Goal: Task Accomplishment & Management: Use online tool/utility

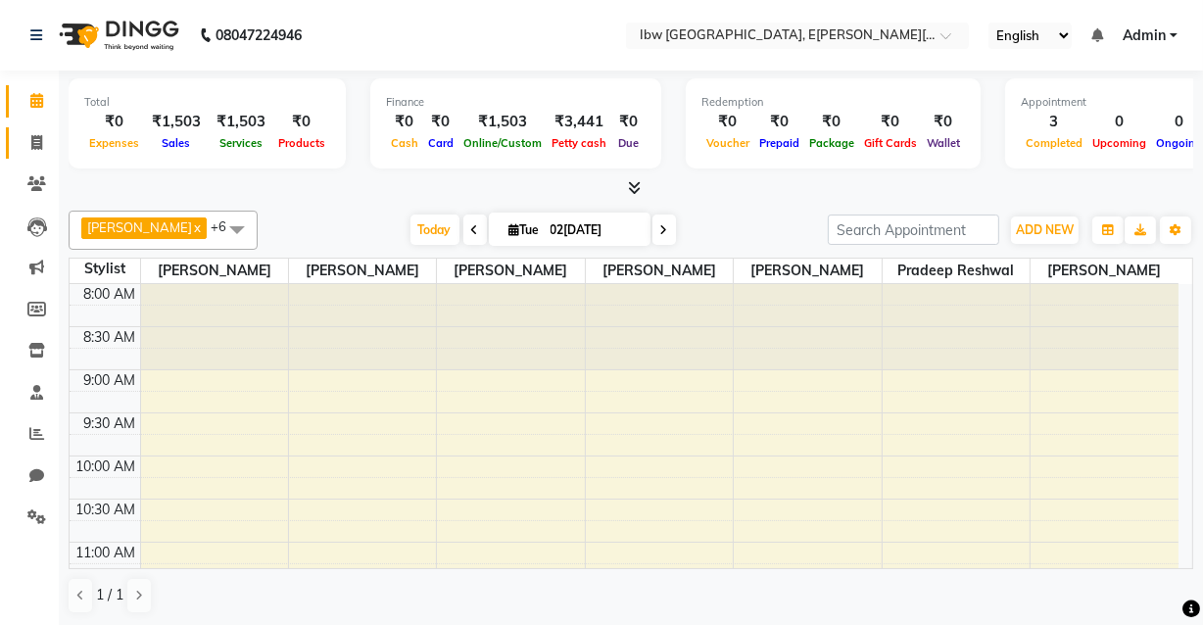
scroll to position [445, 0]
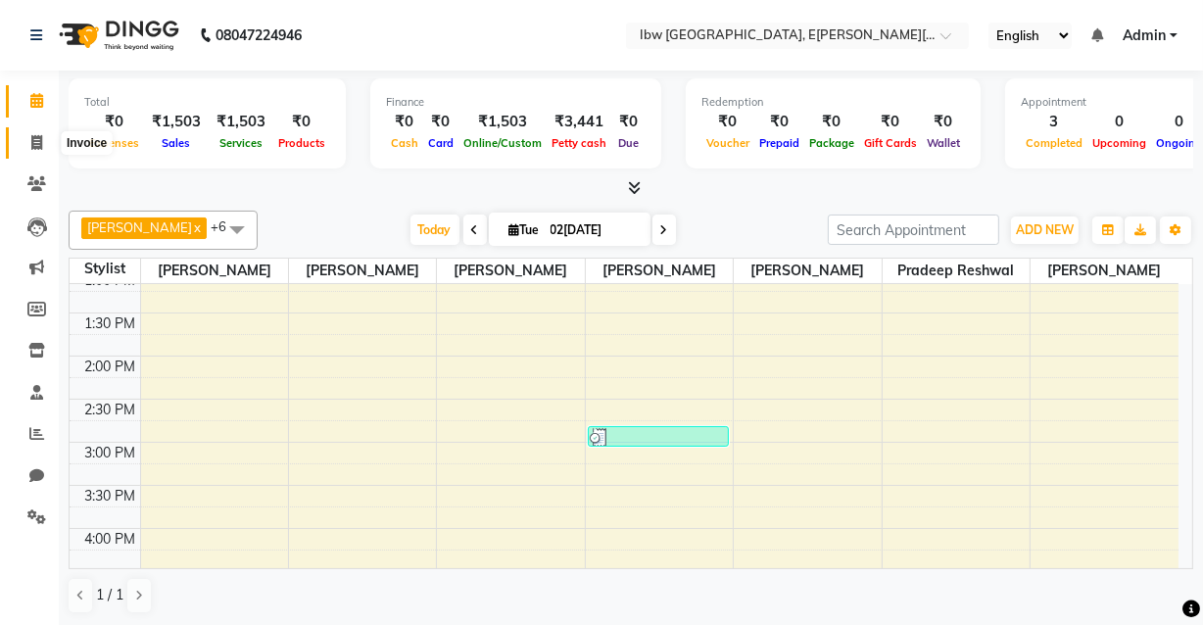
click at [43, 140] on span at bounding box center [37, 143] width 34 height 23
select select "service"
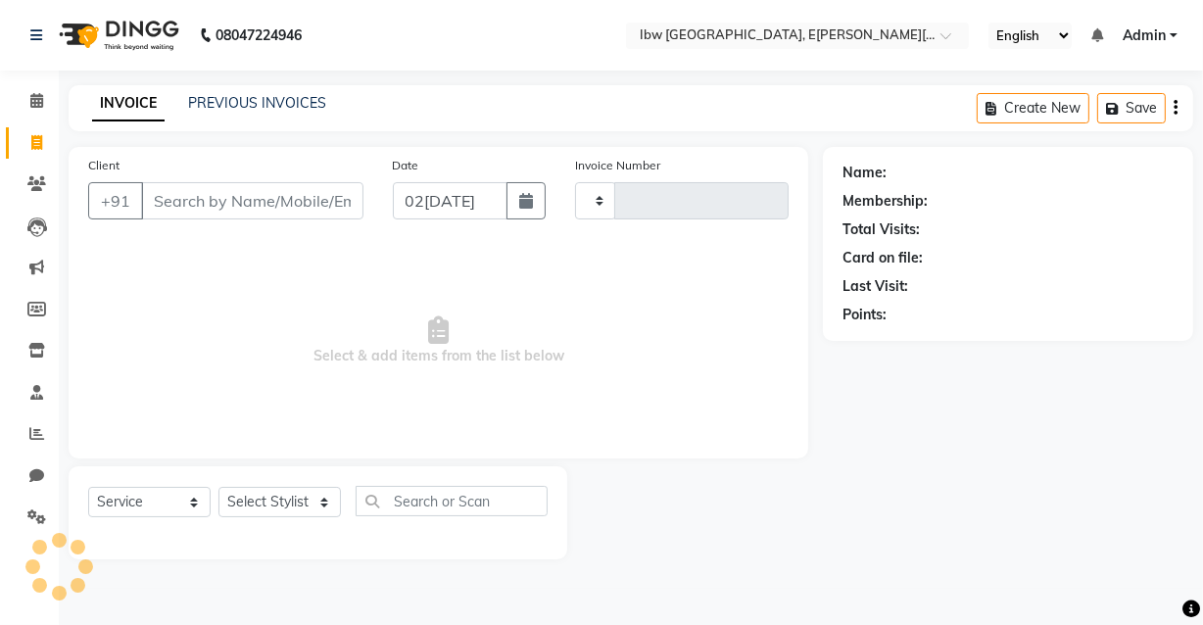
type input "0032"
select select "8549"
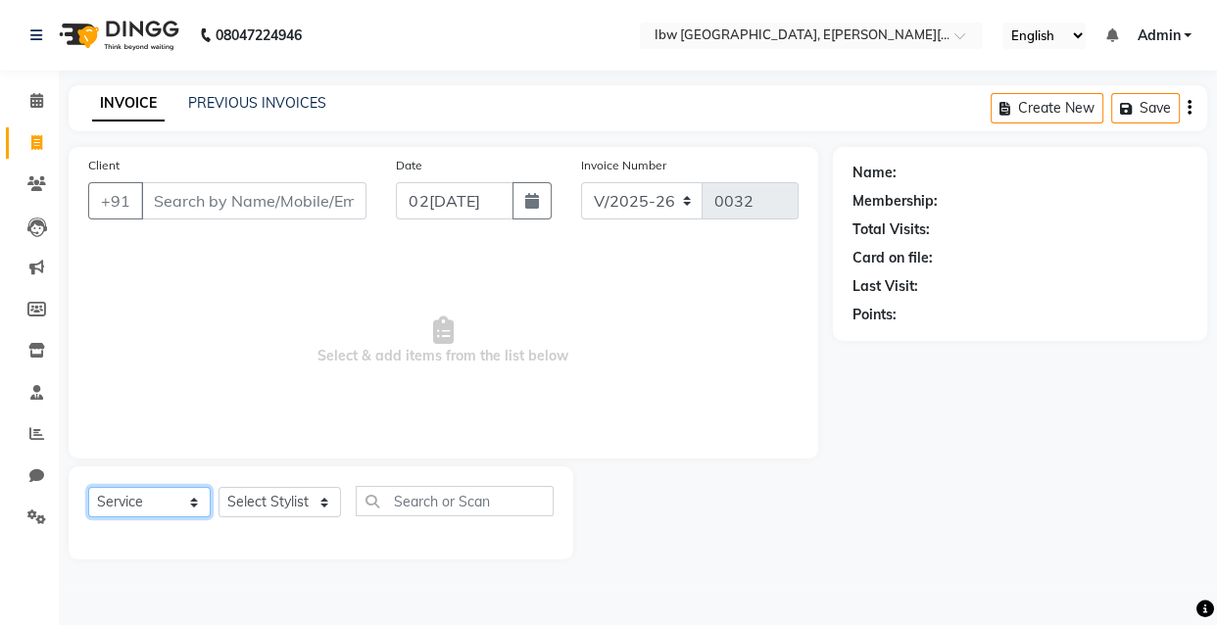
click at [193, 499] on select "Select Service Product Membership Package Voucher Prepaid Gift Card" at bounding box center [149, 502] width 122 height 30
click at [327, 499] on select "Select Stylist [PERSON_NAME] [PERSON_NAME] Manager mukesh sen Pradeep reshwal […" at bounding box center [279, 502] width 122 height 30
select select "89193"
click at [218, 487] on select "Select Stylist [PERSON_NAME] [PERSON_NAME] Manager mukesh sen Pradeep reshwal […" at bounding box center [279, 502] width 122 height 30
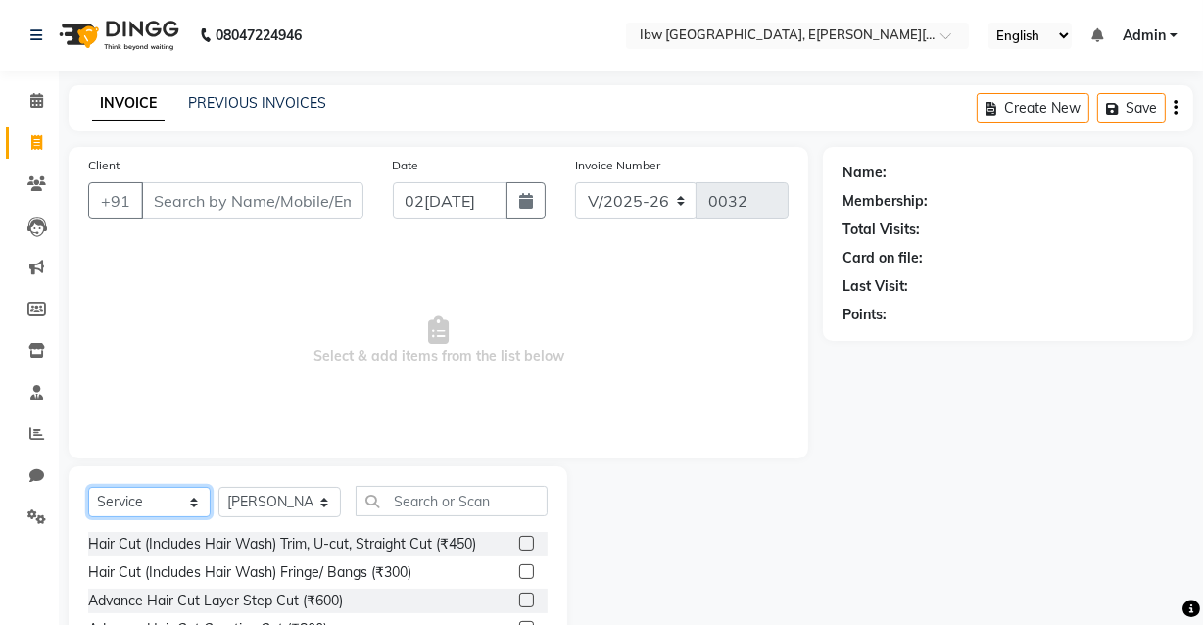
click at [189, 502] on select "Select Service Product Membership Package Voucher Prepaid Gift Card" at bounding box center [149, 502] width 122 height 30
click at [88, 487] on select "Select Service Product Membership Package Voucher Prepaid Gift Card" at bounding box center [149, 502] width 122 height 30
click at [479, 508] on input "text" at bounding box center [452, 501] width 192 height 30
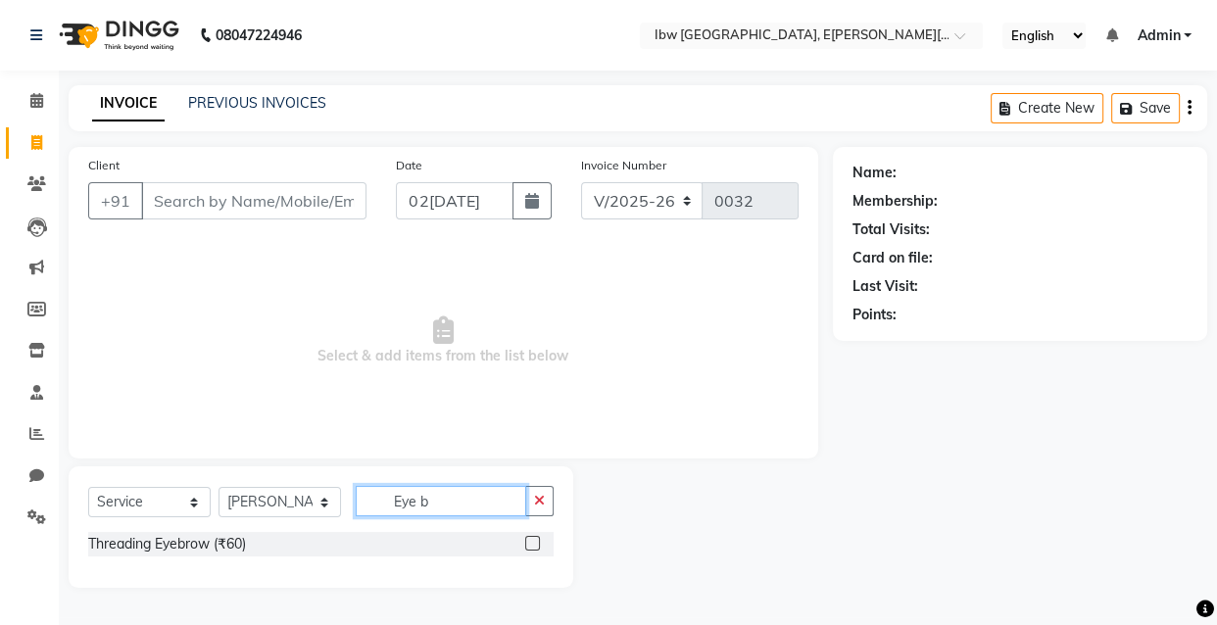
type input "Eye b"
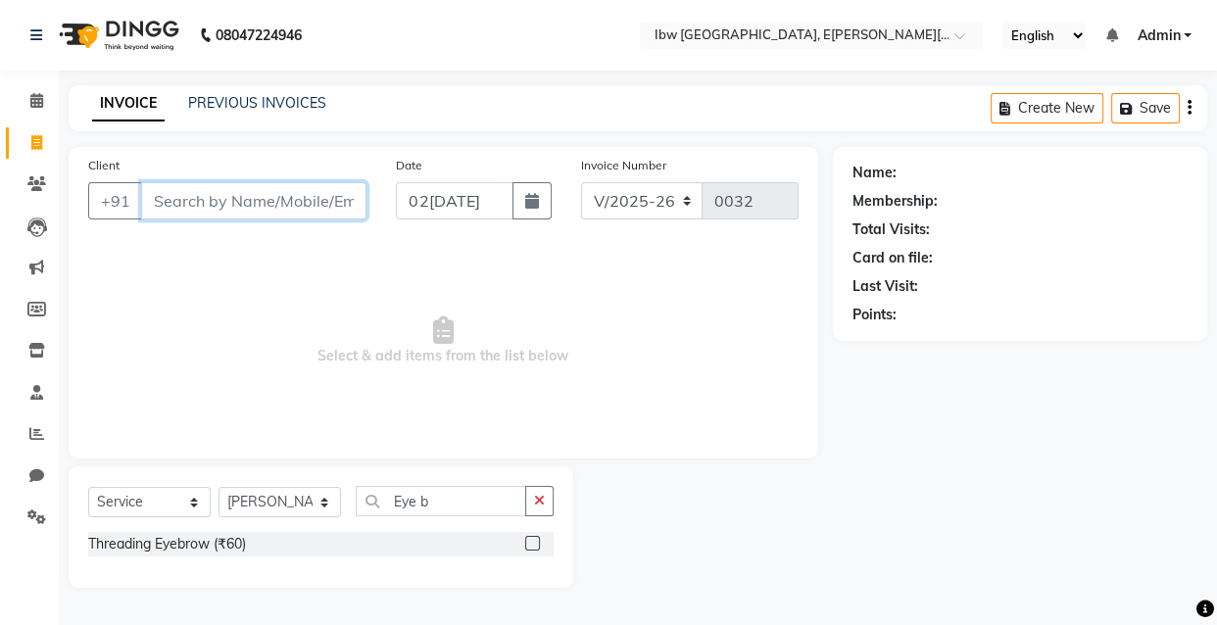
click at [304, 212] on input "Client" at bounding box center [253, 200] width 225 height 37
type input "9744128335"
click at [336, 206] on span "Add Client" at bounding box center [315, 201] width 77 height 20
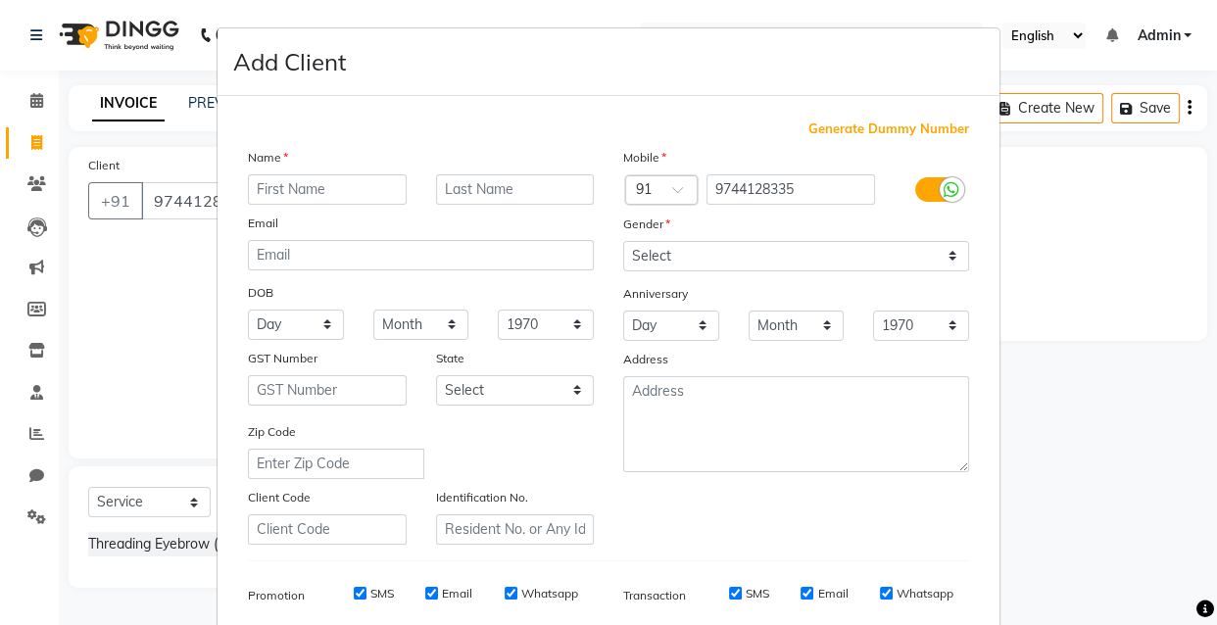
click at [319, 191] on input "text" at bounding box center [327, 189] width 159 height 30
type input "Neha"
click at [468, 197] on input "text" at bounding box center [515, 189] width 159 height 30
type input "Mam"
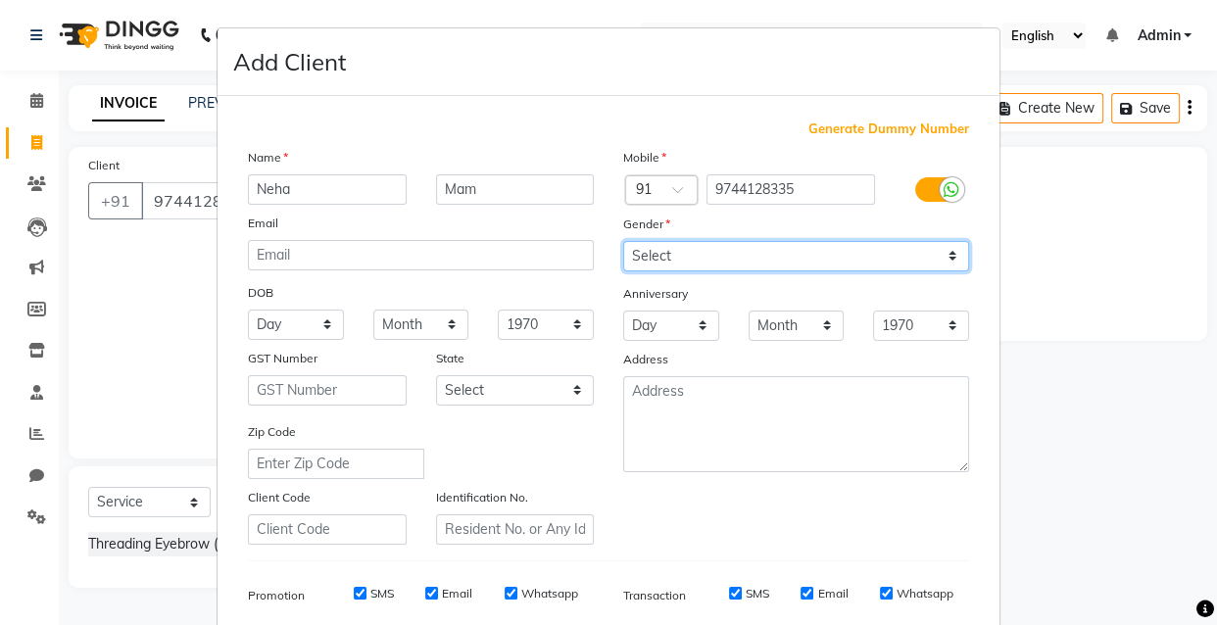
click at [943, 256] on select "Select [DEMOGRAPHIC_DATA] [DEMOGRAPHIC_DATA] Other Prefer Not To Say" at bounding box center [796, 256] width 346 height 30
select select "[DEMOGRAPHIC_DATA]"
click at [623, 241] on select "Select [DEMOGRAPHIC_DATA] [DEMOGRAPHIC_DATA] Other Prefer Not To Say" at bounding box center [796, 256] width 346 height 30
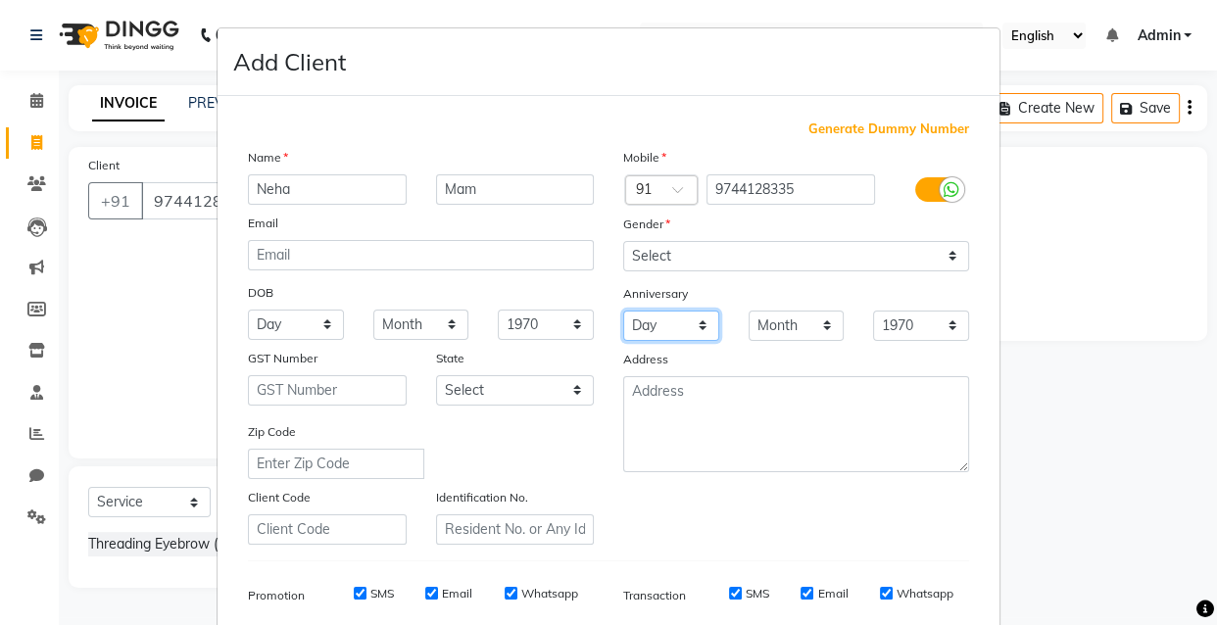
click at [695, 322] on select "Day 01 02 03 04 05 06 07 08 09 10 11 12 13 14 15 16 17 18 19 20 21 22 23 24 25 …" at bounding box center [671, 326] width 96 height 30
select select "29"
click at [623, 312] on select "Day 01 02 03 04 05 06 07 08 09 10 11 12 13 14 15 16 17 18 19 20 21 22 23 24 25 …" at bounding box center [671, 326] width 96 height 30
click at [819, 331] on select "Month January February March April May June July August September October Novem…" at bounding box center [796, 326] width 96 height 30
select select "01"
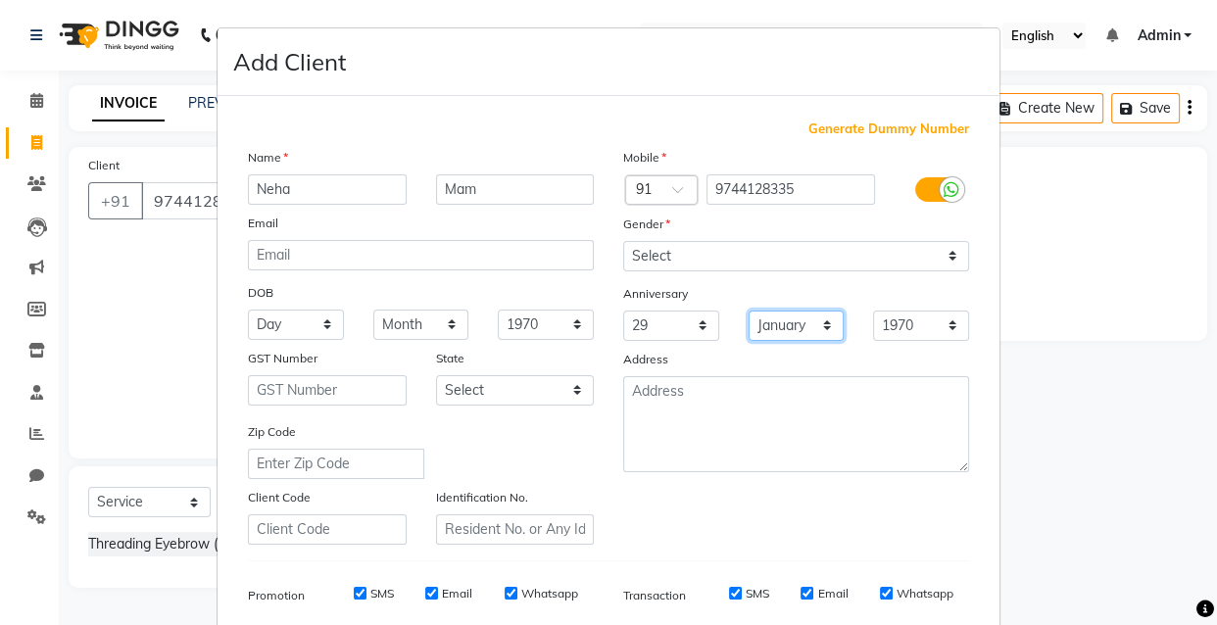
click at [748, 312] on select "Month January February March April May June July August September October Novem…" at bounding box center [796, 326] width 96 height 30
click at [943, 326] on select "1970 1971 1972 1973 1974 1975 1976 1977 1978 1979 1980 1981 1982 1983 1984 1985…" at bounding box center [921, 326] width 96 height 30
select select "2005"
click at [873, 312] on select "1970 1971 1972 1973 1974 1975 1976 1977 1978 1979 1980 1981 1982 1983 1984 1985…" at bounding box center [921, 326] width 96 height 30
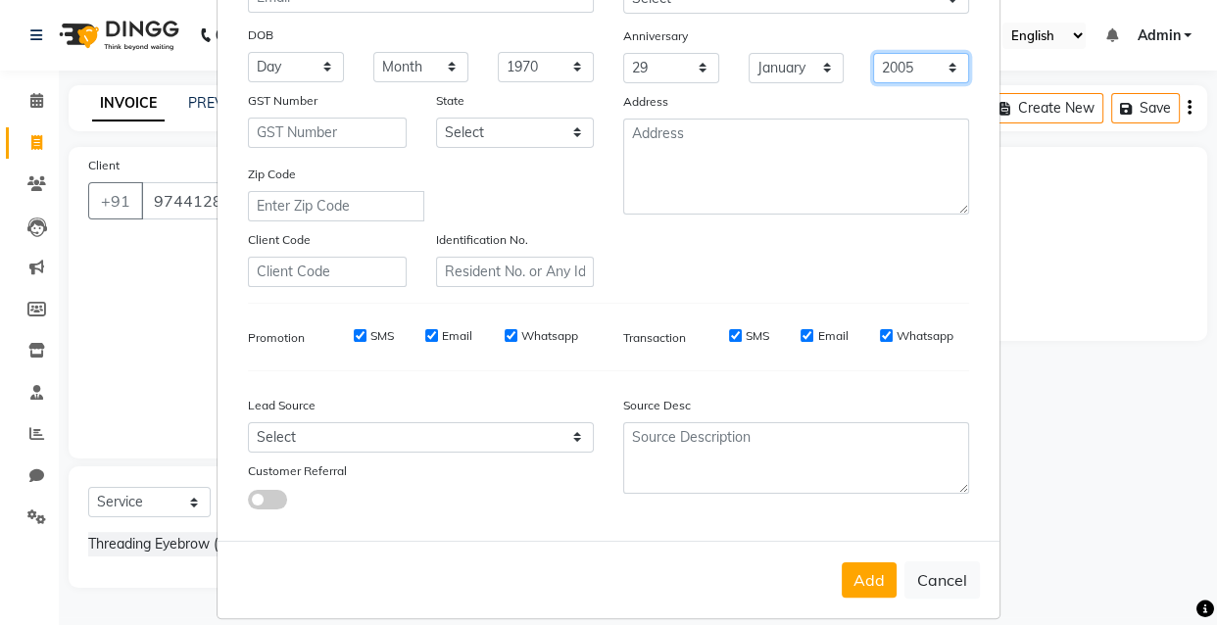
scroll to position [266, 0]
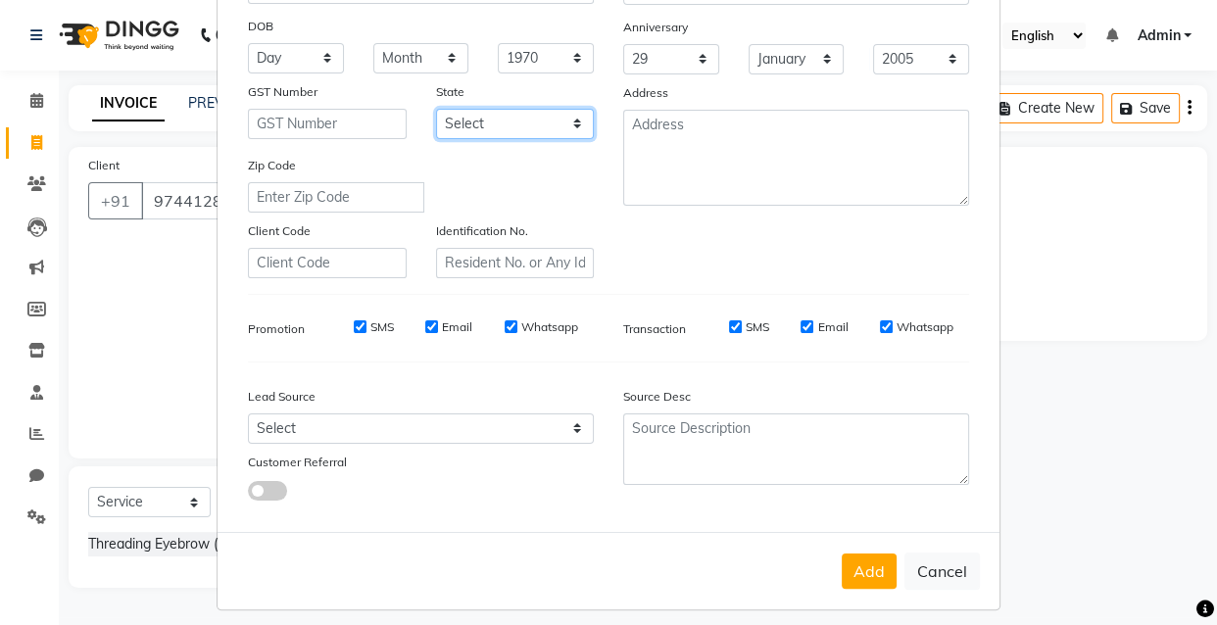
click at [571, 121] on select "Select [GEOGRAPHIC_DATA] [GEOGRAPHIC_DATA] [GEOGRAPHIC_DATA] [GEOGRAPHIC_DATA] …" at bounding box center [515, 124] width 159 height 30
select select "21"
click at [436, 110] on select "Select [GEOGRAPHIC_DATA] [GEOGRAPHIC_DATA] [GEOGRAPHIC_DATA] [GEOGRAPHIC_DATA] …" at bounding box center [515, 124] width 159 height 30
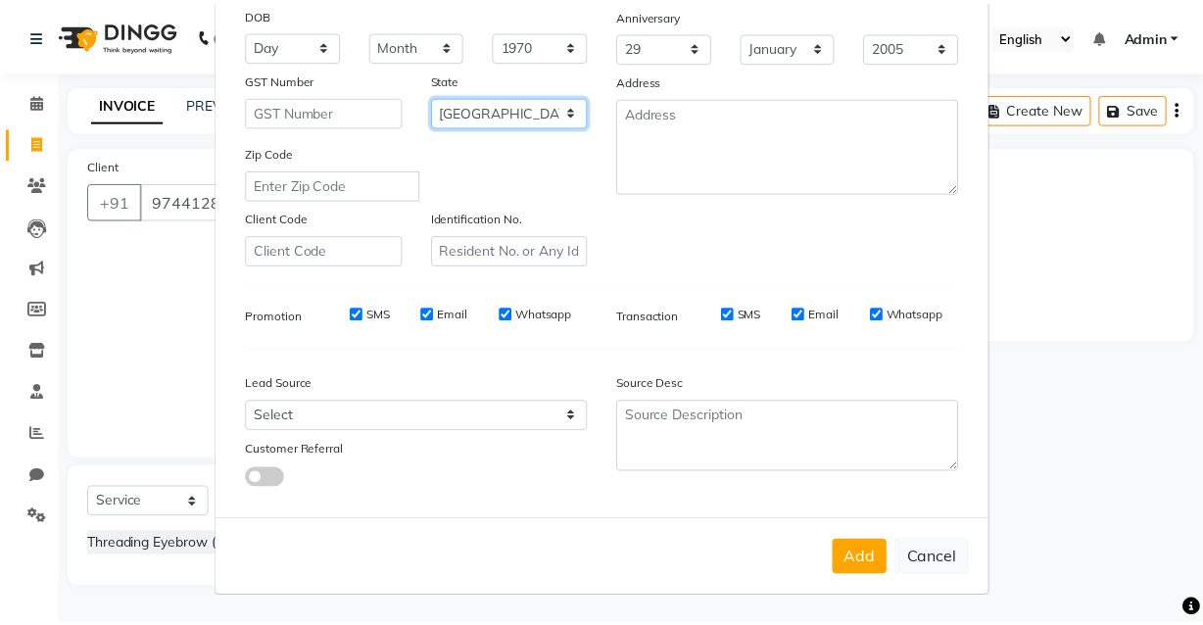
scroll to position [284, 0]
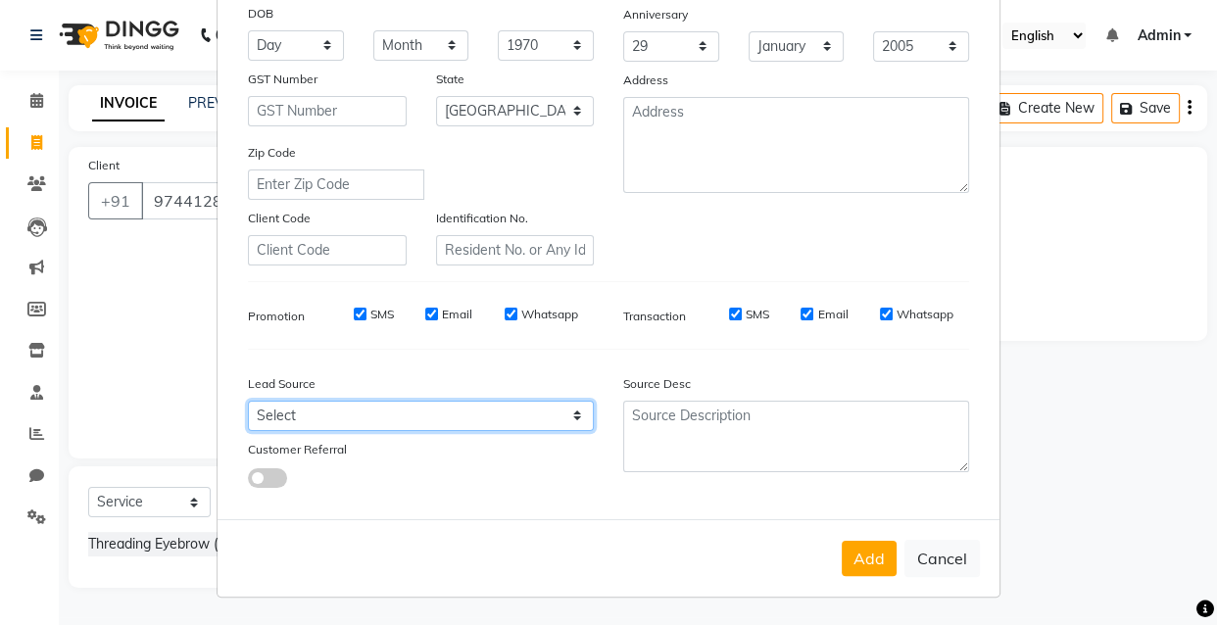
click at [570, 411] on select "Select Walk-in Referral Internet Friend Word of Mouth Advertisement Facebook Ju…" at bounding box center [421, 416] width 346 height 30
select select "55818"
click at [248, 401] on select "Select Walk-in Referral Internet Friend Word of Mouth Advertisement Facebook Ju…" at bounding box center [421, 416] width 346 height 30
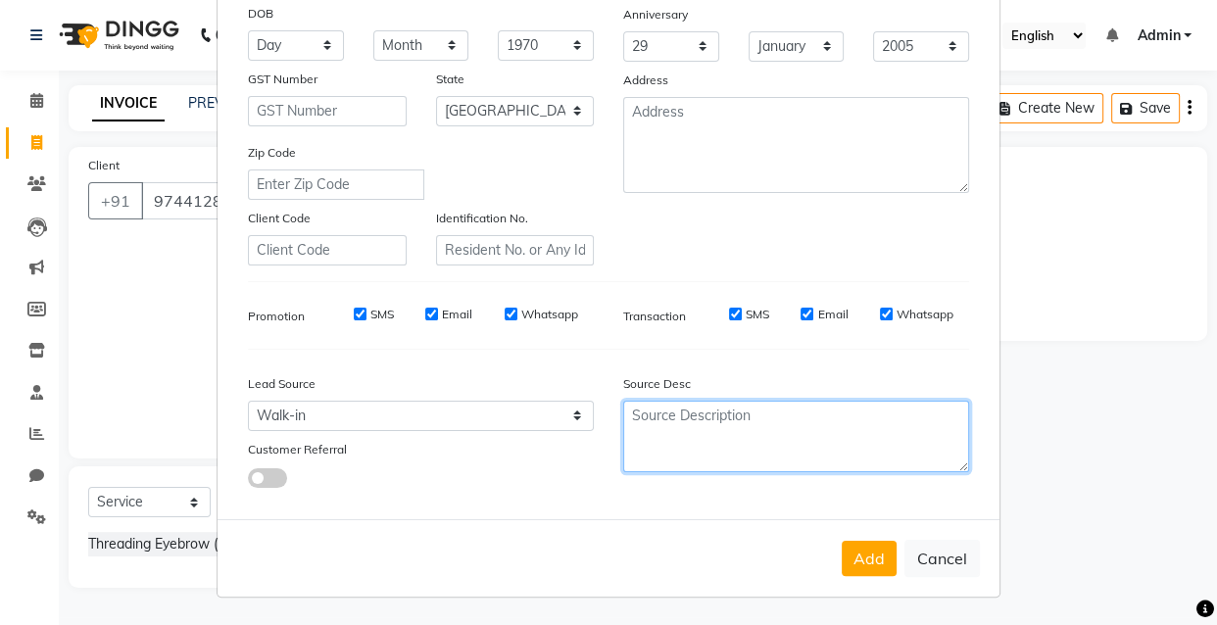
click at [724, 445] on textarea at bounding box center [796, 437] width 346 height 72
type textarea "Hair cut , Eyebrow"
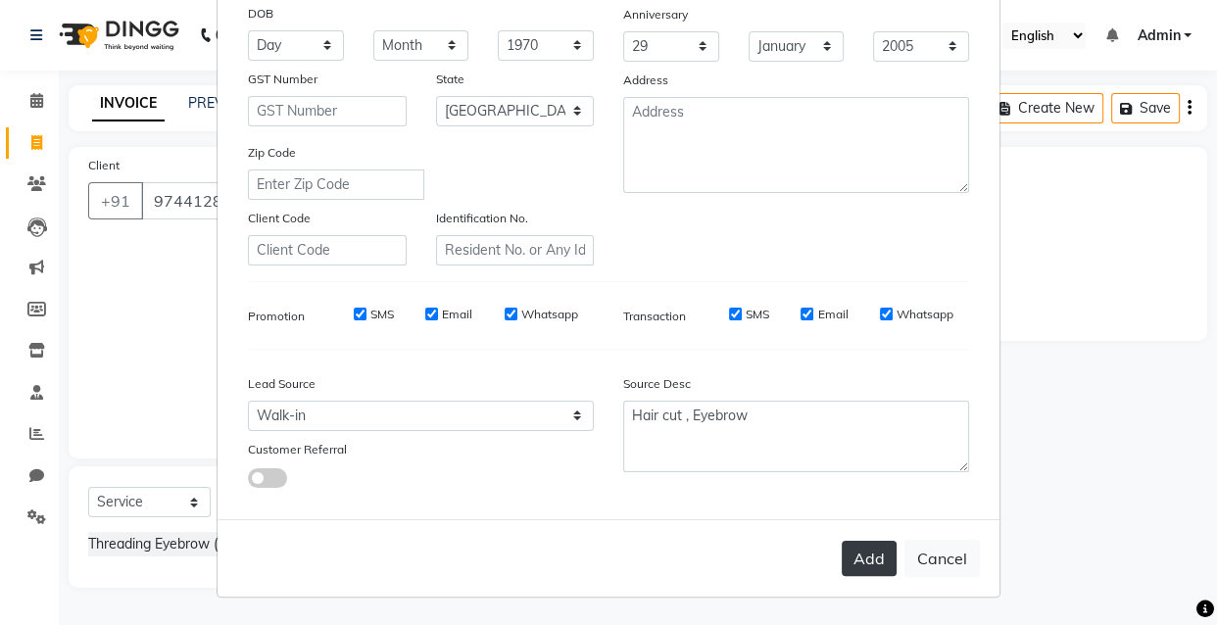
click at [861, 563] on button "Add" at bounding box center [869, 558] width 55 height 35
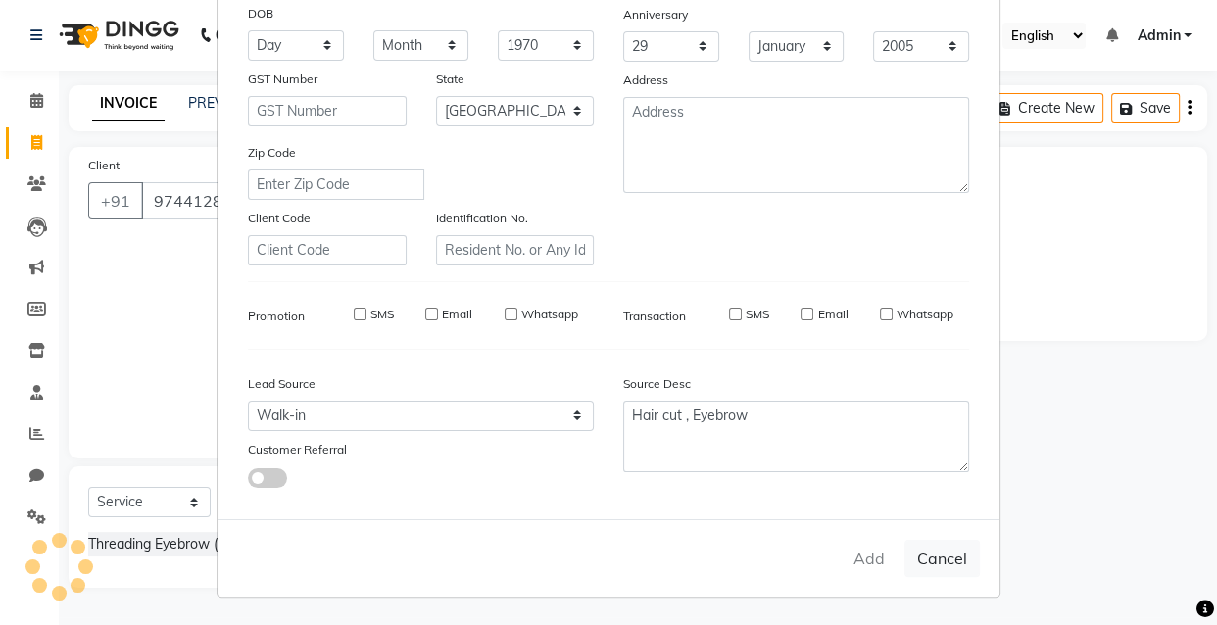
select select
select select "null"
select select
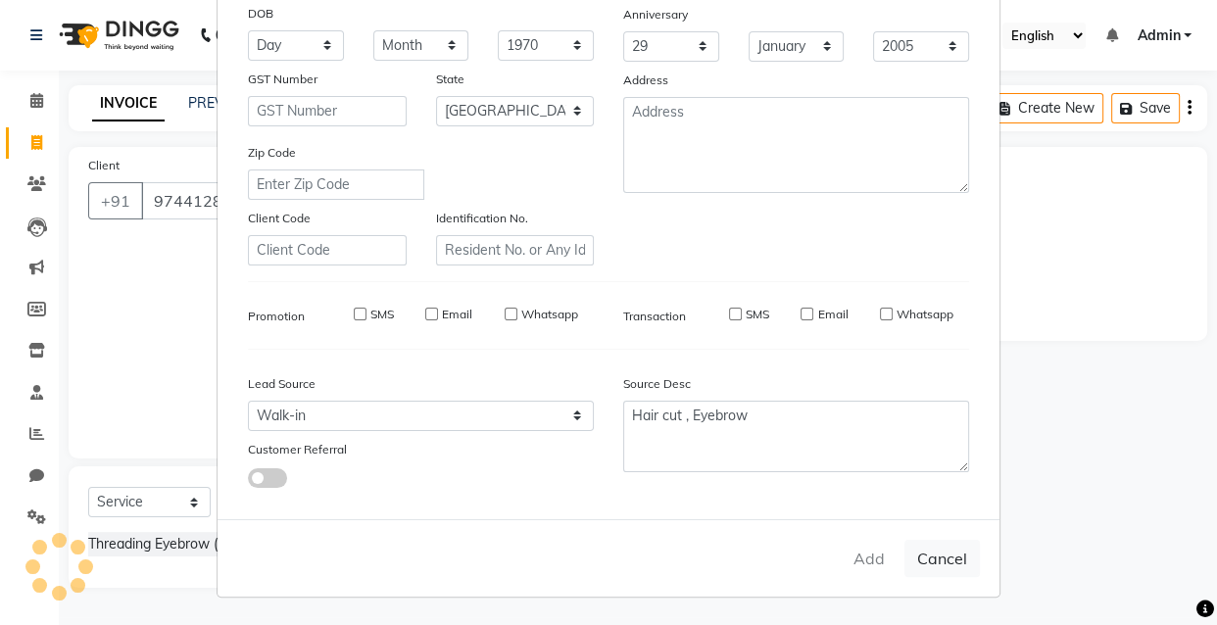
select select
checkbox input "false"
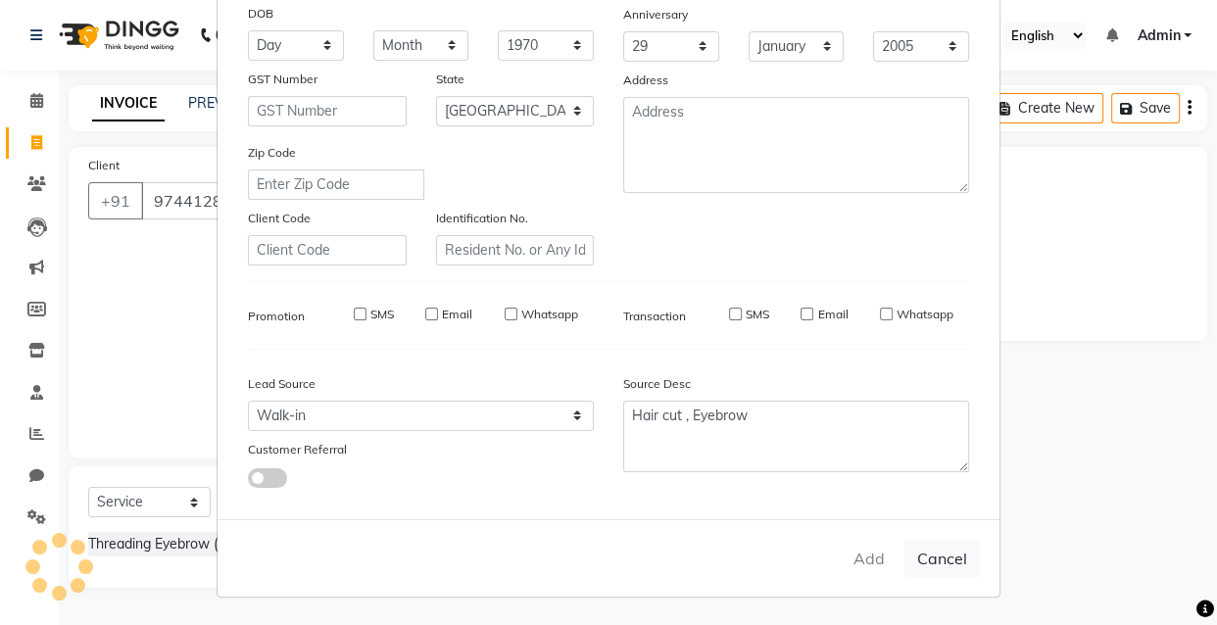
checkbox input "false"
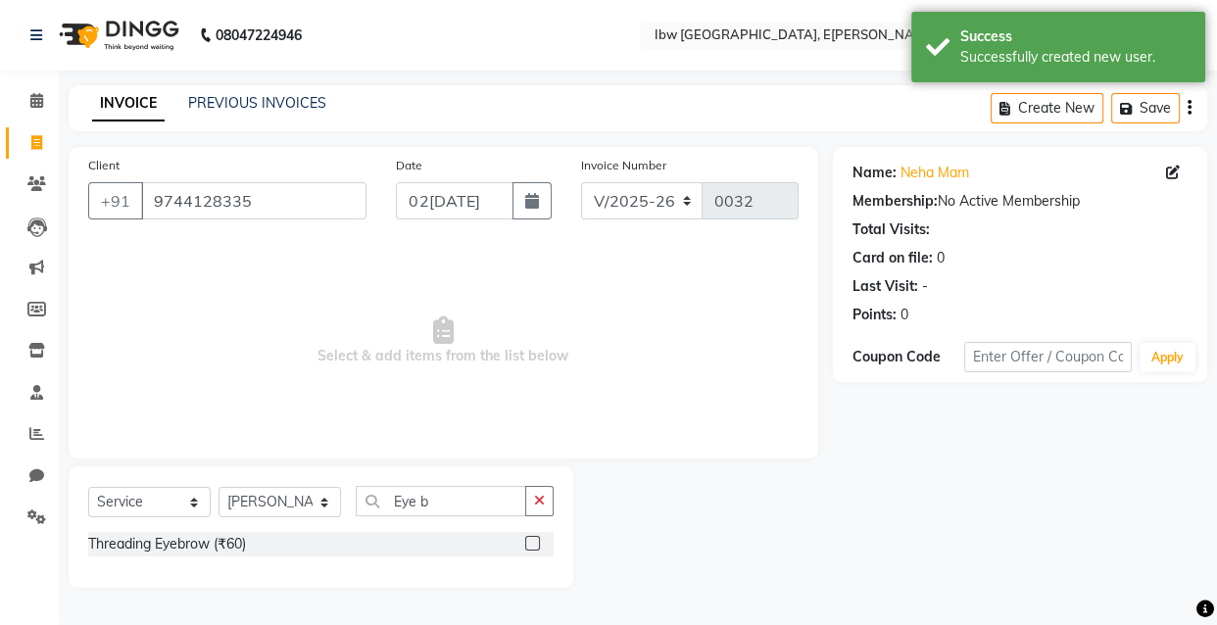
click at [536, 545] on label at bounding box center [532, 543] width 15 height 15
click at [536, 545] on input "checkbox" at bounding box center [531, 544] width 13 height 13
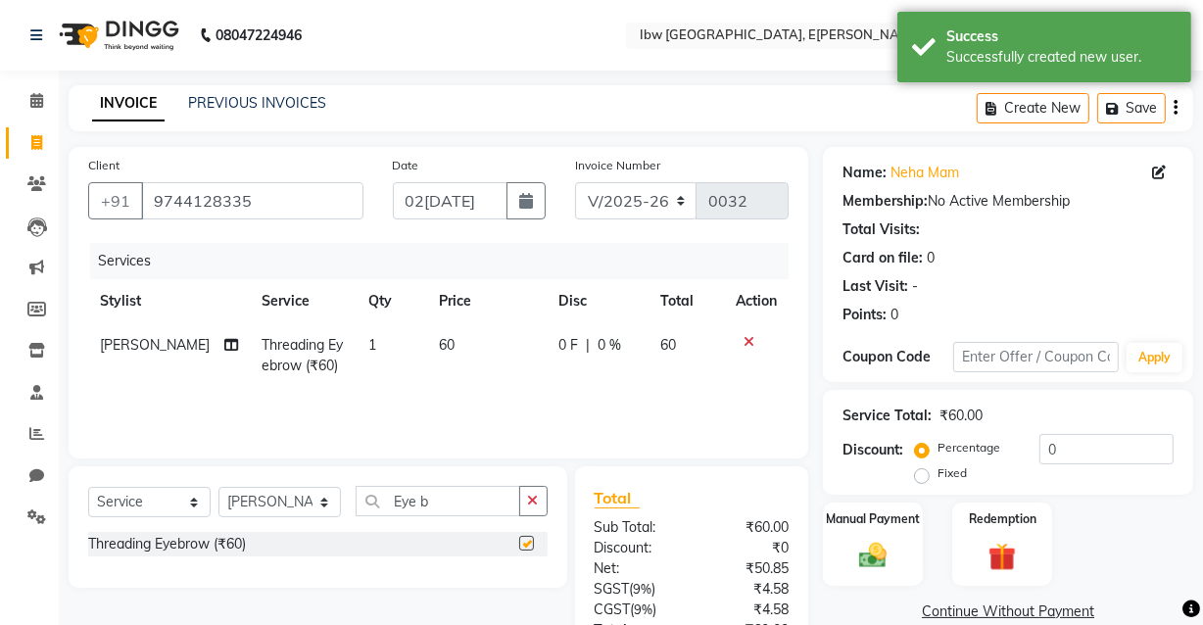
checkbox input "false"
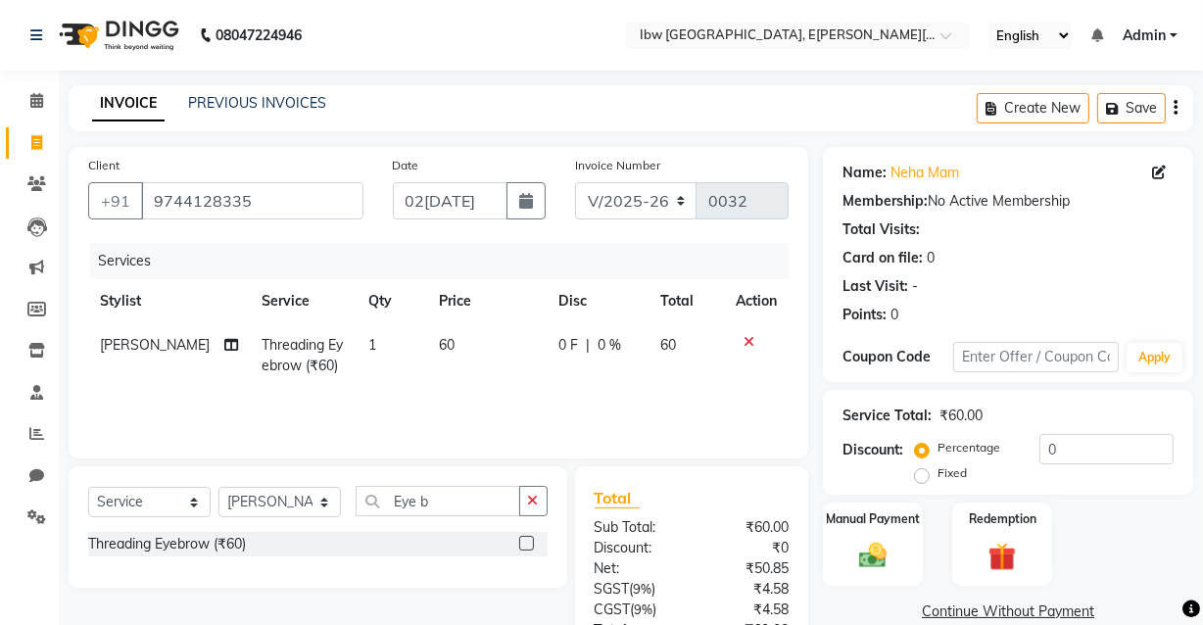
scroll to position [88, 0]
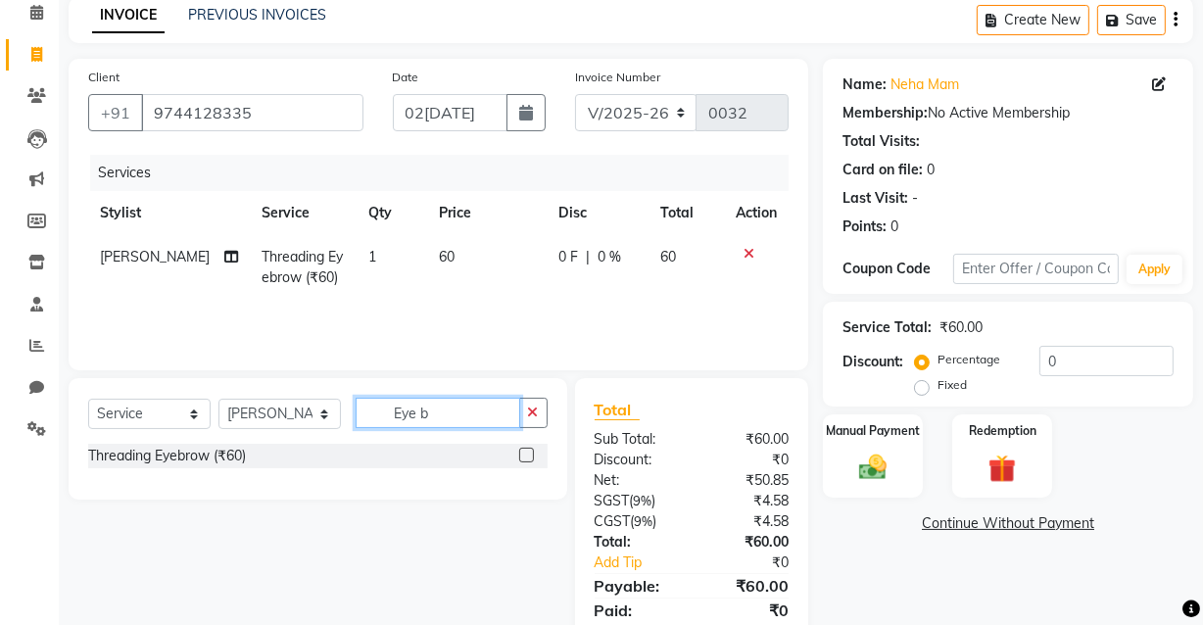
click at [455, 414] on input "Eye b" at bounding box center [438, 413] width 165 height 30
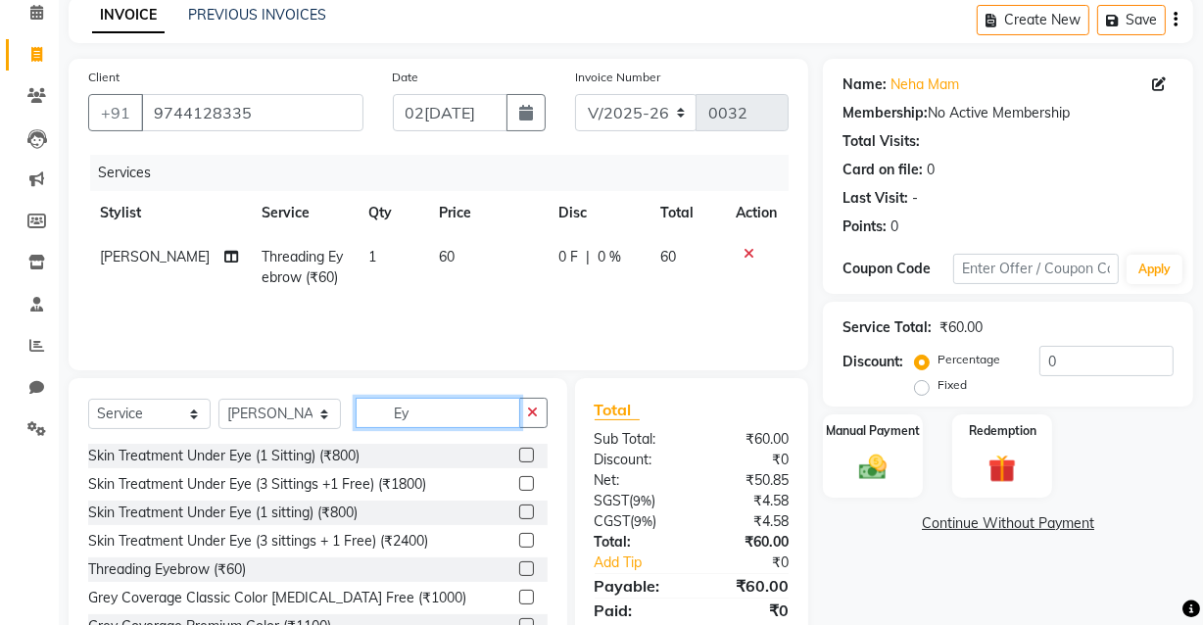
type input "E"
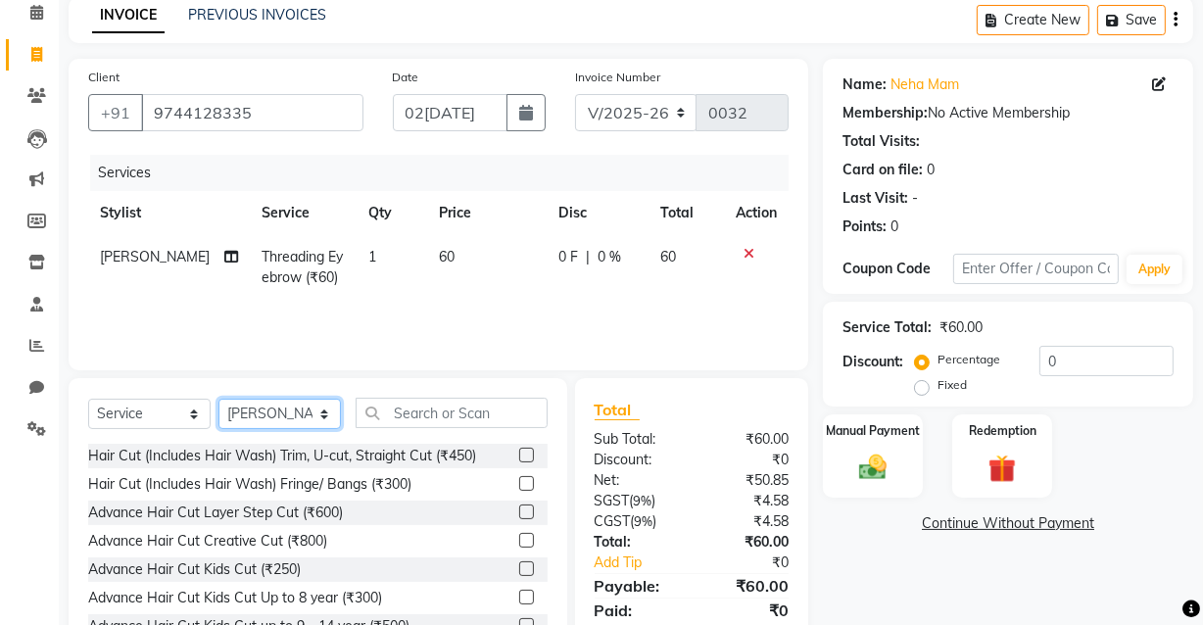
click at [325, 414] on select "Select Stylist [PERSON_NAME] [PERSON_NAME] Manager mukesh sen Pradeep reshwal […" at bounding box center [279, 414] width 122 height 30
select select "89190"
click at [218, 399] on select "Select Stylist [PERSON_NAME] [PERSON_NAME] Manager mukesh sen Pradeep reshwal […" at bounding box center [279, 414] width 122 height 30
click at [483, 418] on input "text" at bounding box center [452, 413] width 192 height 30
click at [519, 480] on label at bounding box center [526, 483] width 15 height 15
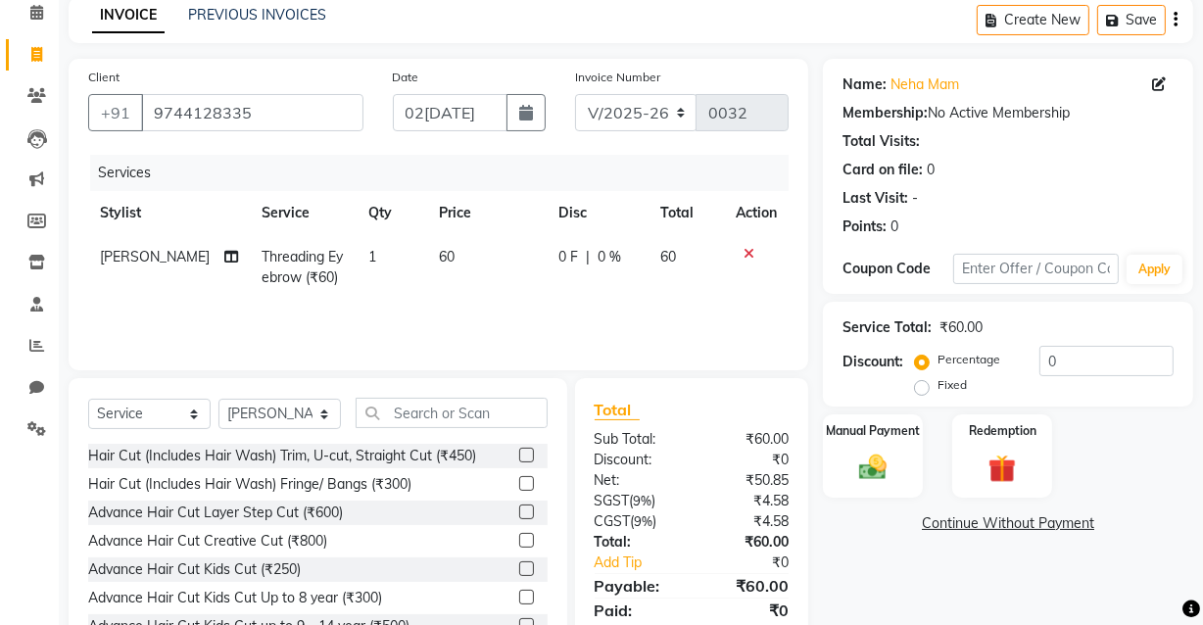
click at [519, 480] on input "checkbox" at bounding box center [525, 484] width 13 height 13
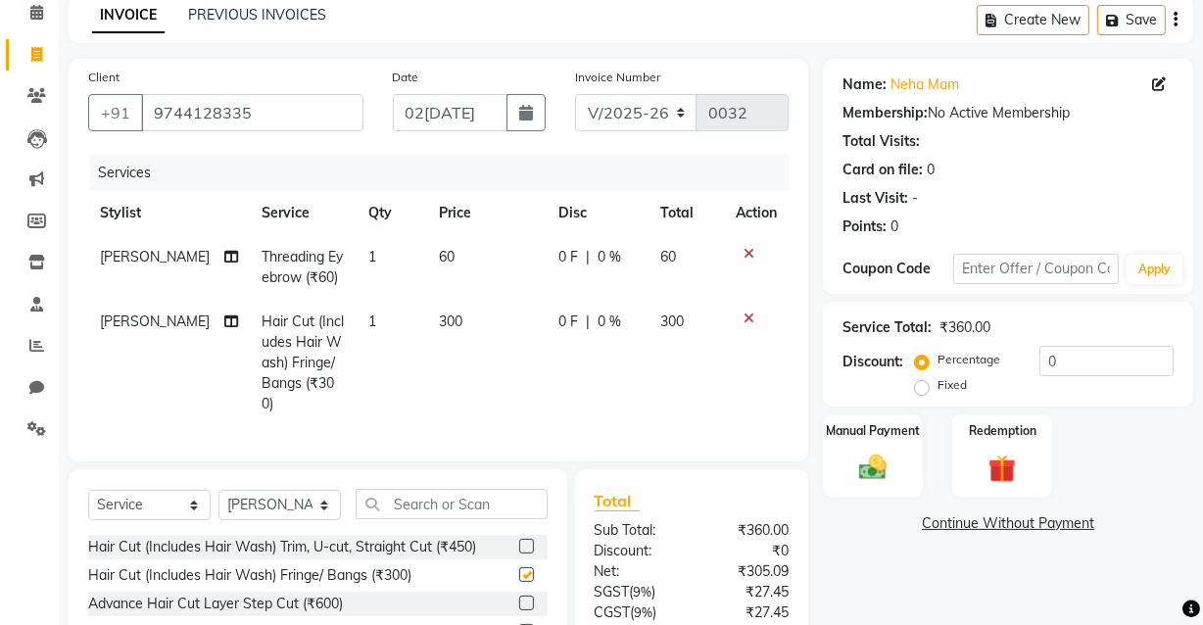
checkbox input "false"
click at [598, 324] on span "0 %" at bounding box center [610, 322] width 24 height 21
select select "89190"
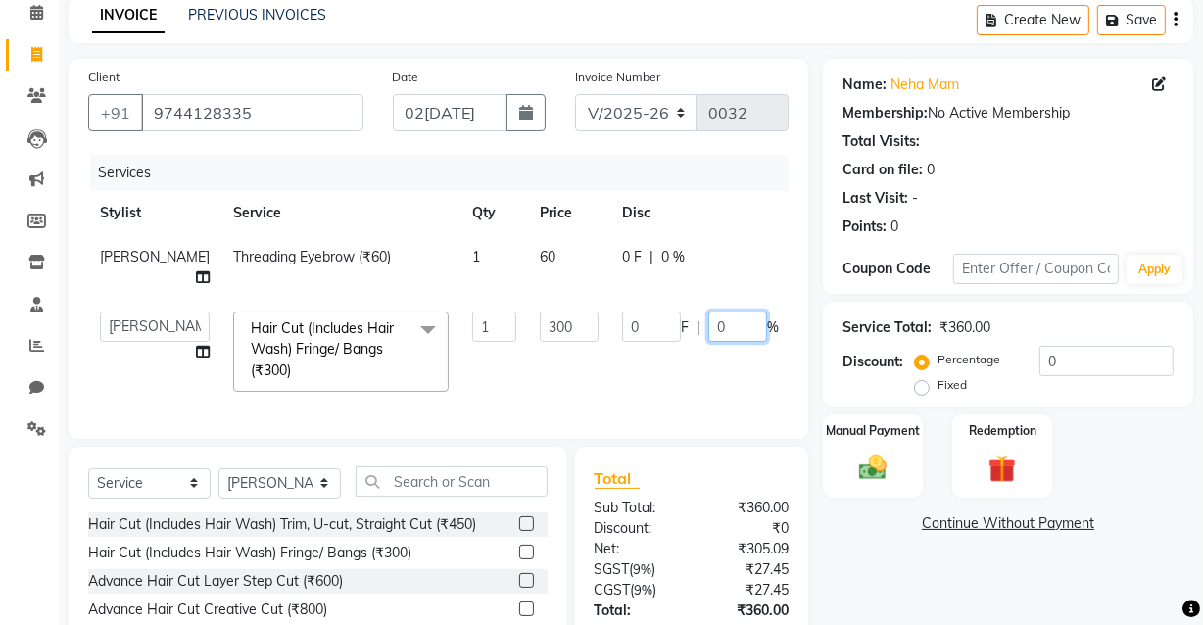
click at [708, 342] on input "0" at bounding box center [737, 327] width 59 height 30
type input "16"
click at [847, 353] on td at bounding box center [879, 352] width 65 height 104
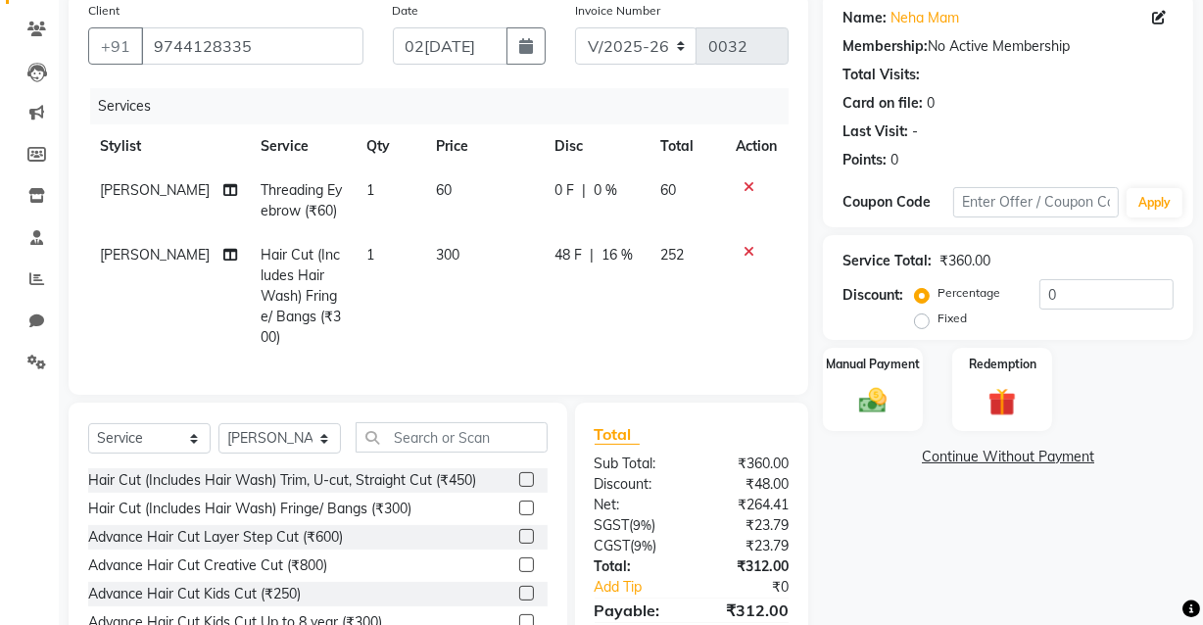
scroll to position [66, 0]
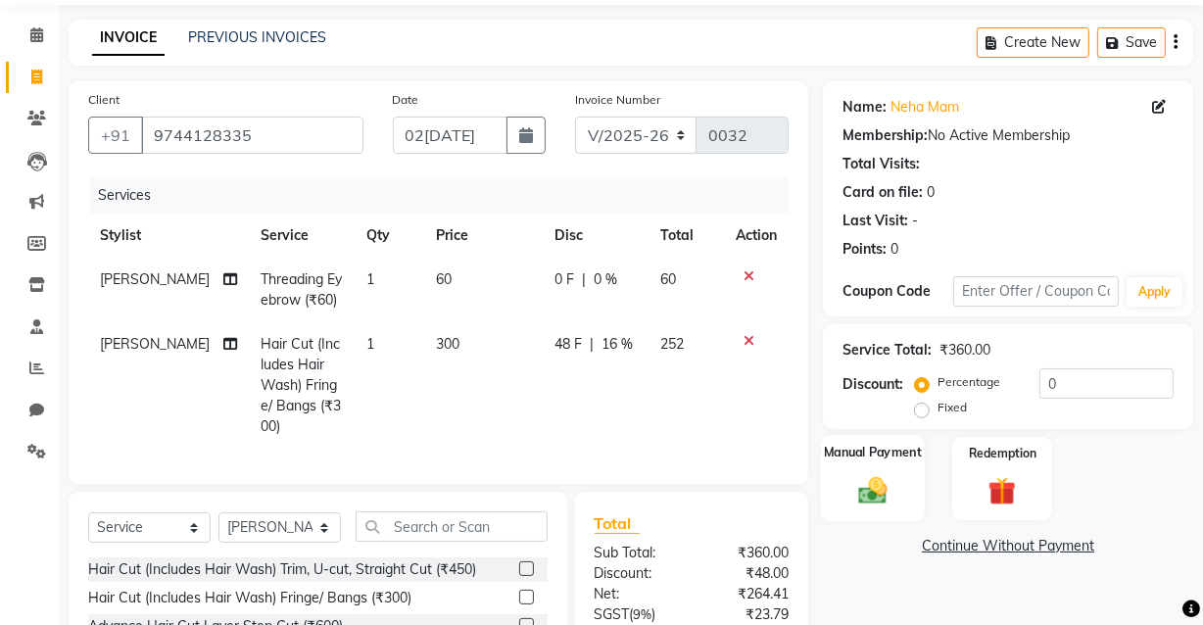
click at [868, 481] on img at bounding box center [872, 489] width 47 height 33
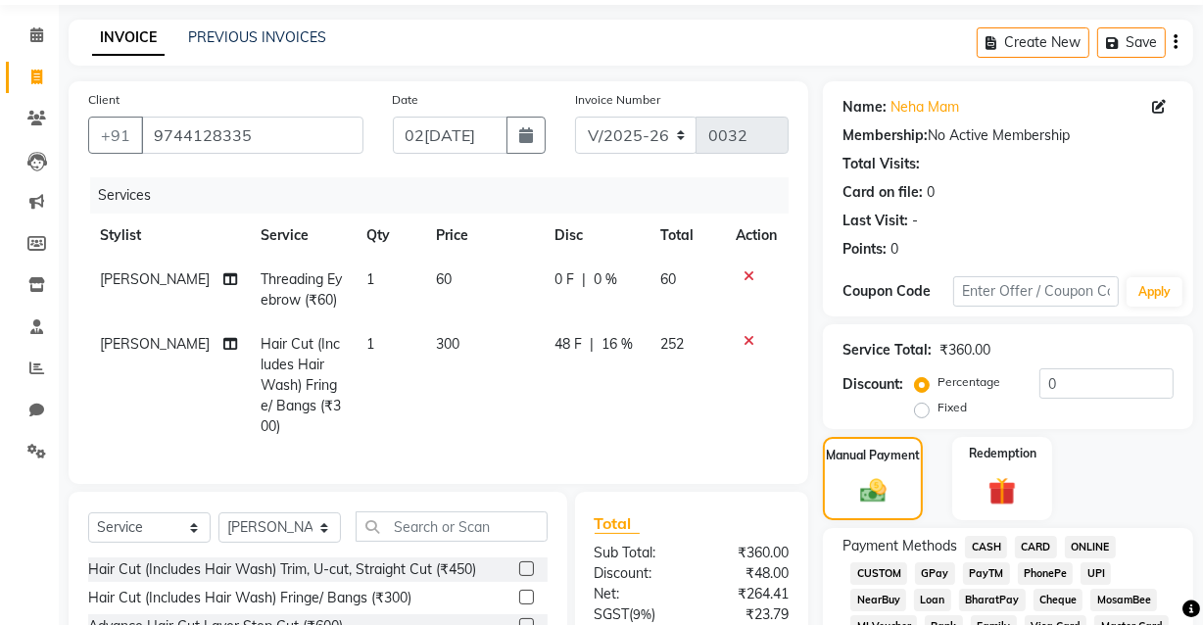
click at [1095, 573] on span "UPI" at bounding box center [1096, 573] width 30 height 23
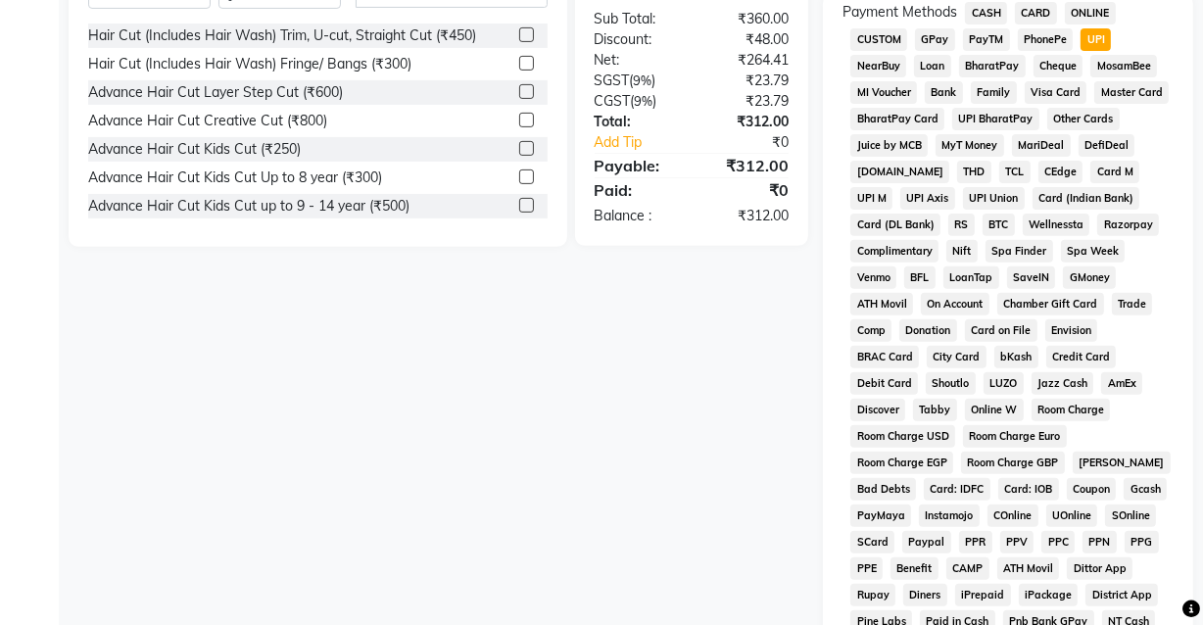
scroll to position [945, 0]
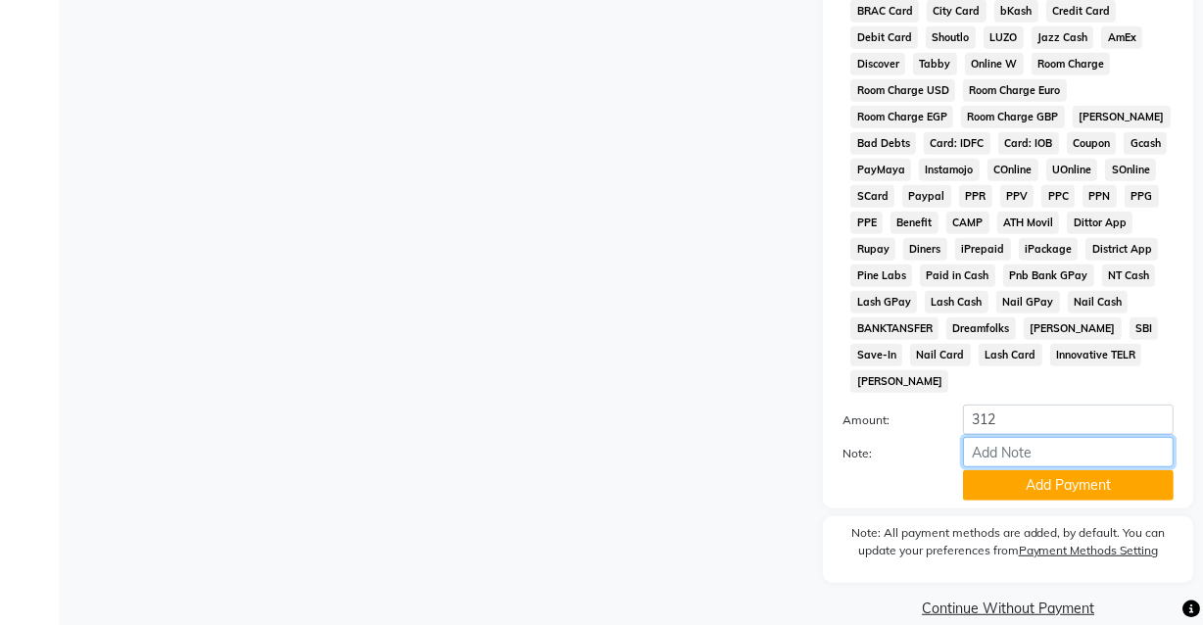
click at [997, 437] on input "Note:" at bounding box center [1068, 452] width 211 height 30
type input "Gpay"
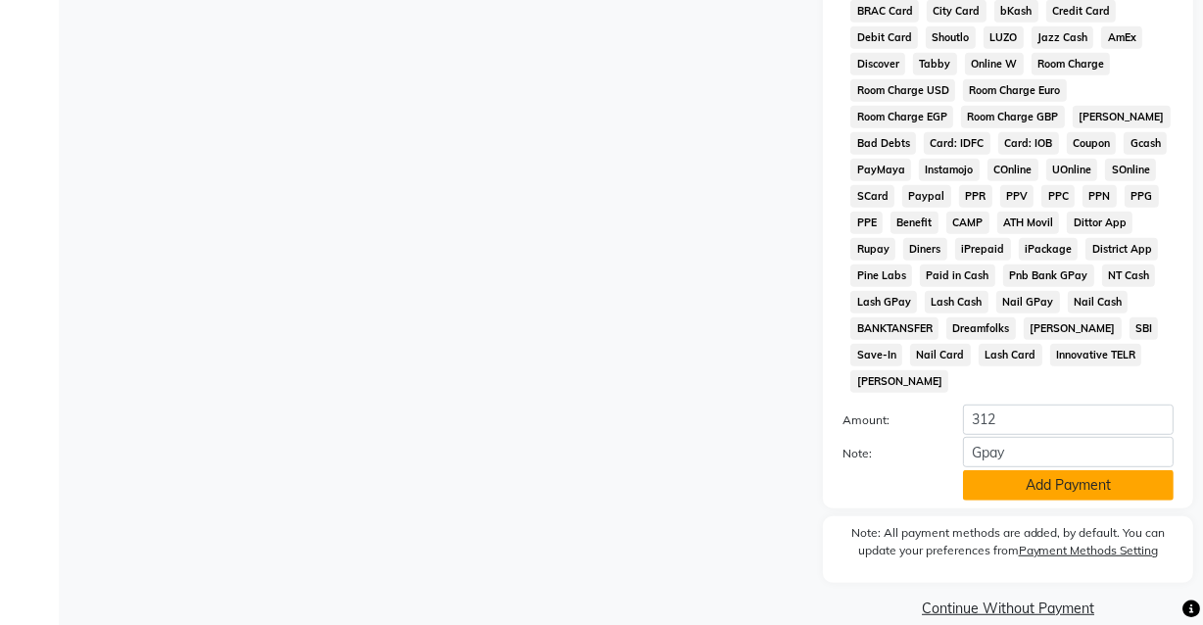
click at [1063, 470] on button "Add Payment" at bounding box center [1068, 485] width 211 height 30
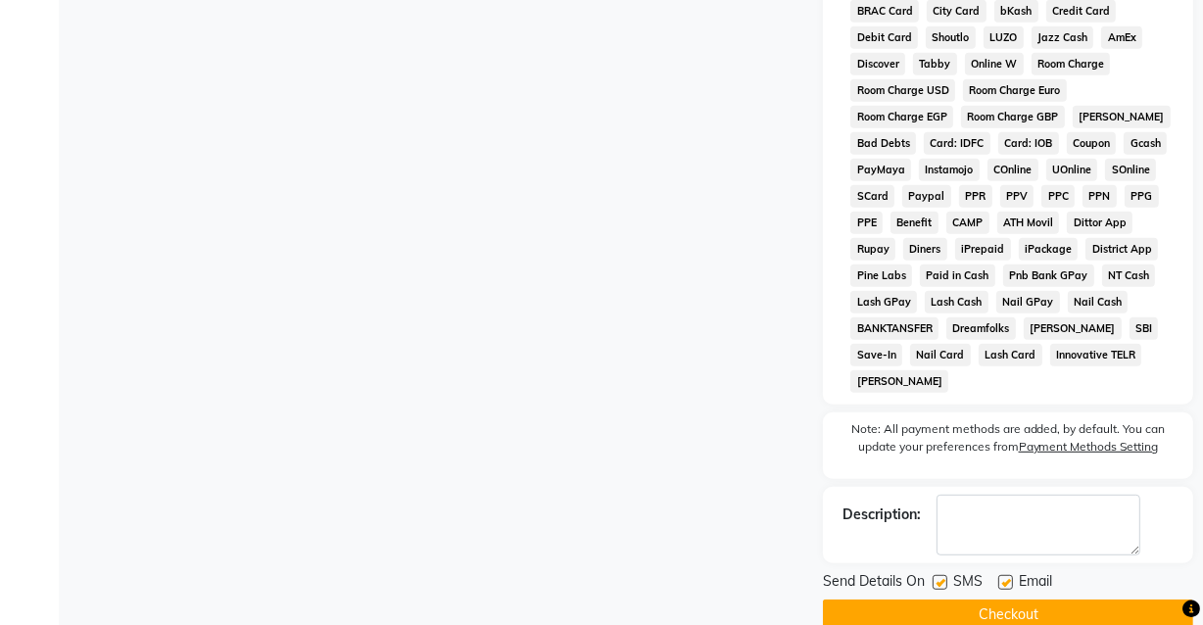
click at [1012, 600] on button "Checkout" at bounding box center [1008, 615] width 370 height 30
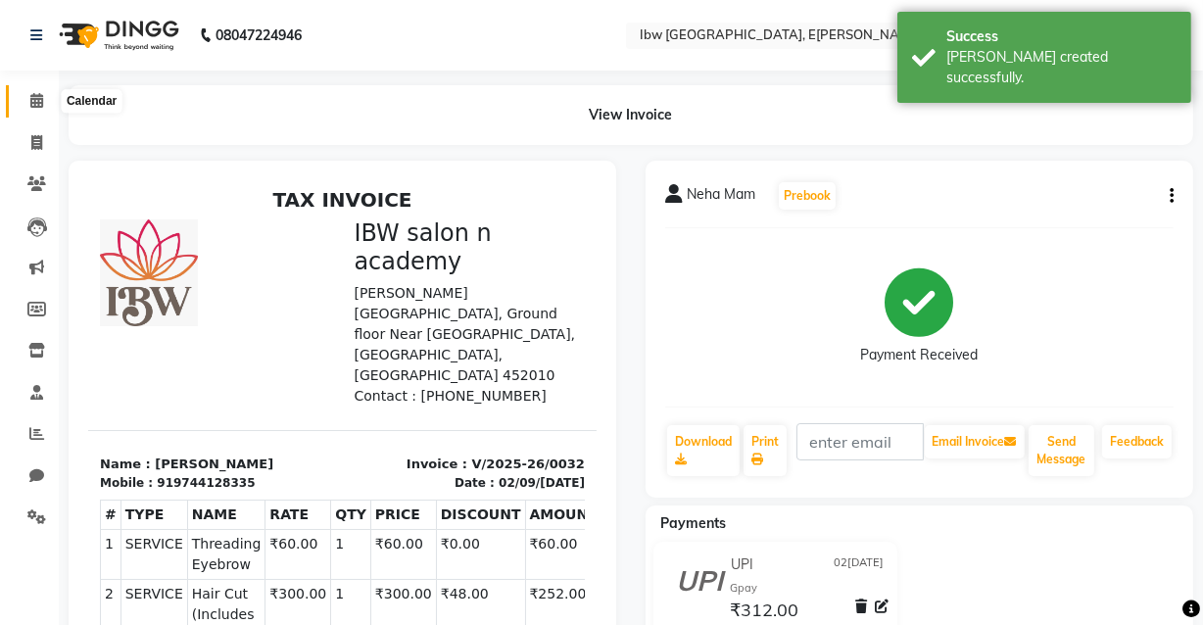
click at [43, 108] on span at bounding box center [37, 101] width 34 height 23
